Goal: Information Seeking & Learning: Learn about a topic

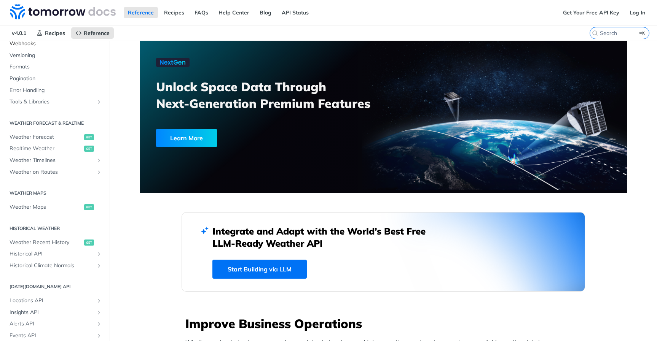
scroll to position [110, 0]
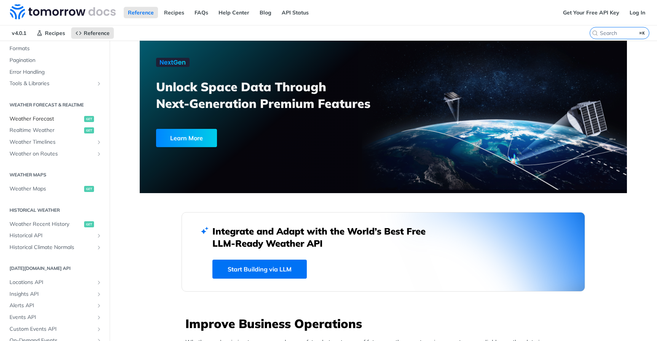
click at [77, 118] on span "Weather Forecast" at bounding box center [46, 119] width 73 height 8
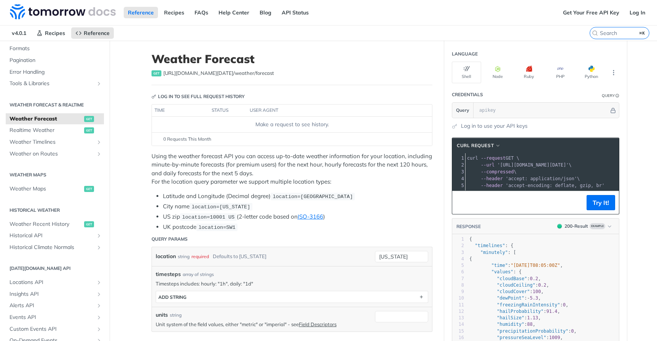
scroll to position [2, 0]
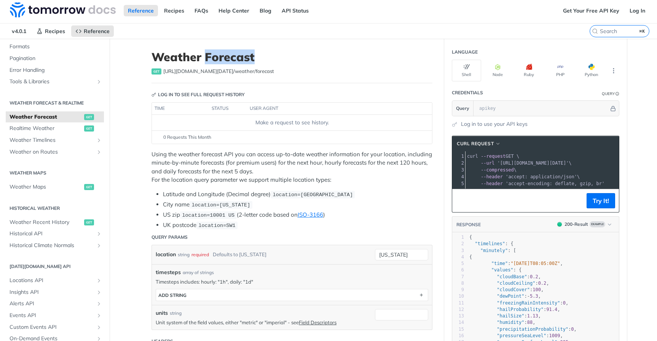
drag, startPoint x: 253, startPoint y: 59, endPoint x: 207, endPoint y: 60, distance: 46.8
click at [207, 60] on h1 "Weather Forecast" at bounding box center [291, 57] width 281 height 14
drag, startPoint x: 207, startPoint y: 60, endPoint x: 261, endPoint y: 57, distance: 54.1
click at [261, 57] on h1 "Weather Forecast" at bounding box center [291, 57] width 281 height 14
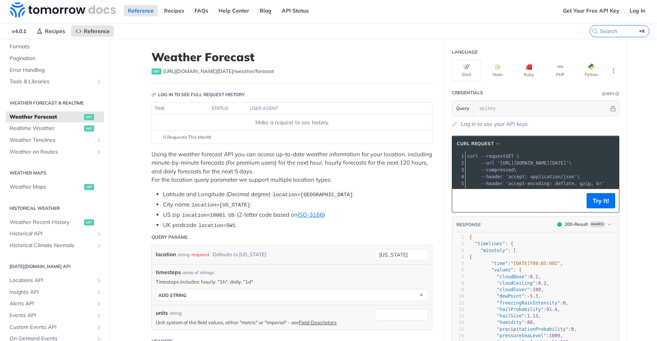
click at [257, 53] on h1 "Weather Forecast" at bounding box center [291, 57] width 281 height 14
drag, startPoint x: 349, startPoint y: 168, endPoint x: 331, endPoint y: 164, distance: 17.5
click at [331, 164] on p "Using the weather forecast API you can access up-to-date weather information fo…" at bounding box center [291, 167] width 281 height 34
drag, startPoint x: 331, startPoint y: 164, endPoint x: 339, endPoint y: 167, distance: 8.4
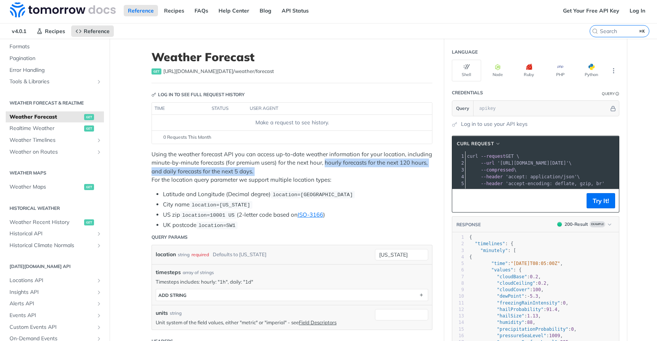
click at [339, 167] on p "Using the weather forecast API you can access up-to-date weather information fo…" at bounding box center [291, 167] width 281 height 34
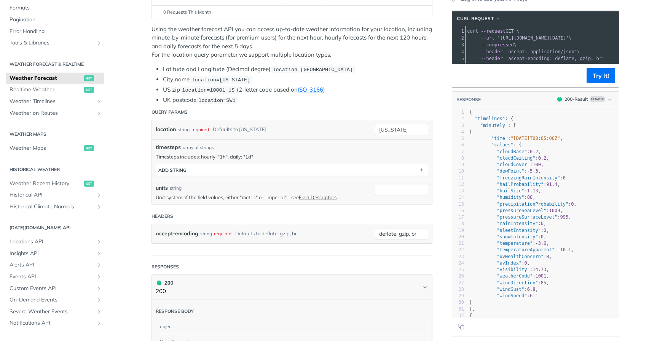
scroll to position [52, 0]
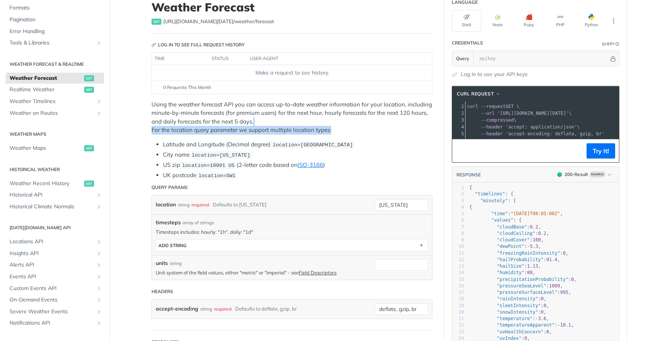
drag, startPoint x: 365, startPoint y: 127, endPoint x: 347, endPoint y: 116, distance: 21.9
click at [347, 116] on p "Using the weather forecast API you can access up-to-date weather information fo…" at bounding box center [291, 117] width 281 height 34
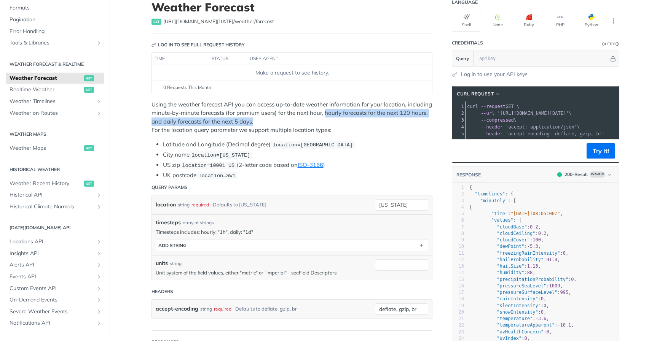
drag, startPoint x: 321, startPoint y: 119, endPoint x: 326, endPoint y: 112, distance: 8.6
click at [326, 112] on p "Using the weather forecast API you can access up-to-date weather information fo…" at bounding box center [291, 117] width 281 height 34
drag, startPoint x: 326, startPoint y: 112, endPoint x: 343, endPoint y: 119, distance: 18.3
click at [343, 119] on p "Using the weather forecast API you can access up-to-date weather information fo…" at bounding box center [291, 117] width 281 height 34
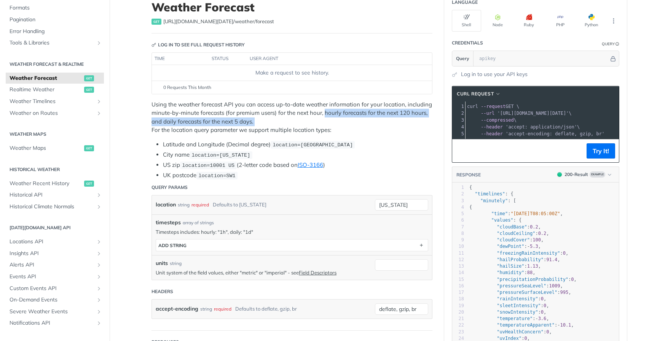
click at [343, 119] on p "Using the weather forecast API you can access up-to-date weather information fo…" at bounding box center [291, 117] width 281 height 34
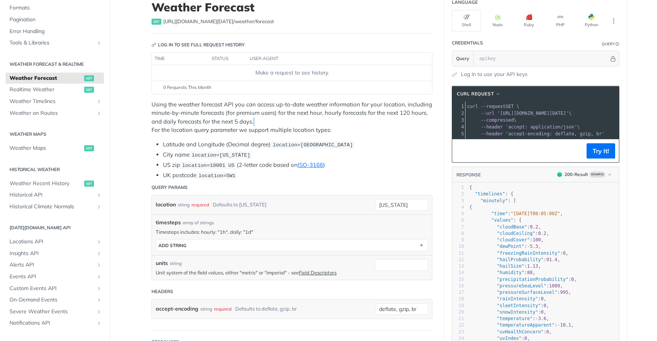
click at [343, 119] on p "Using the weather forecast API you can access up-to-date weather information fo…" at bounding box center [291, 117] width 281 height 34
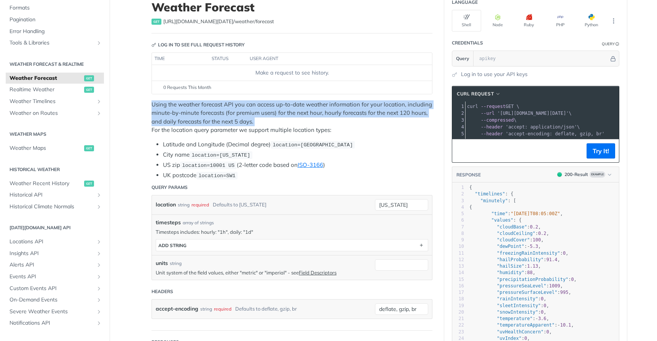
drag, startPoint x: 343, startPoint y: 119, endPoint x: 326, endPoint y: 113, distance: 17.3
click at [326, 113] on p "Using the weather forecast API you can access up-to-date weather information fo…" at bounding box center [291, 117] width 281 height 34
click at [325, 112] on p "Using the weather forecast API you can access up-to-date weather information fo…" at bounding box center [291, 117] width 281 height 34
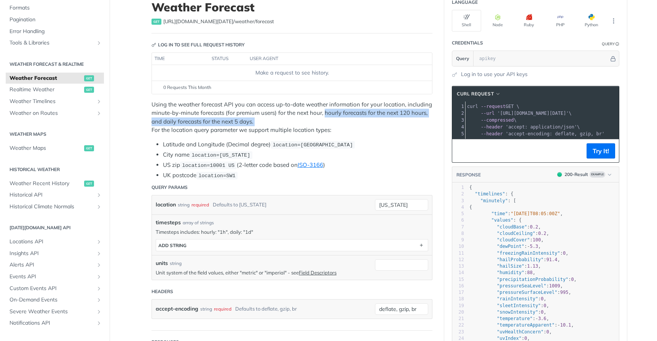
drag, startPoint x: 325, startPoint y: 112, endPoint x: 333, endPoint y: 119, distance: 10.3
click at [333, 119] on p "Using the weather forecast API you can access up-to-date weather information fo…" at bounding box center [291, 117] width 281 height 34
